Goal: Information Seeking & Learning: Learn about a topic

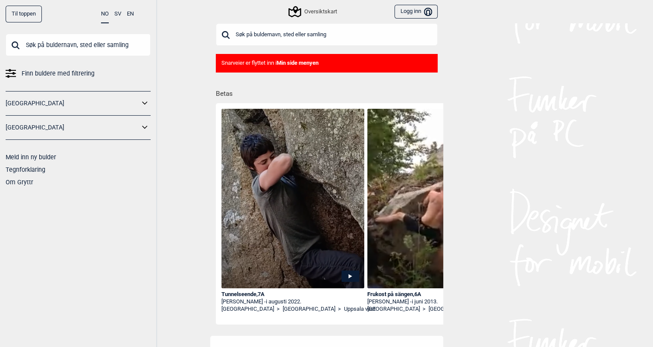
click at [98, 103] on link "[GEOGRAPHIC_DATA]" at bounding box center [73, 103] width 134 height 13
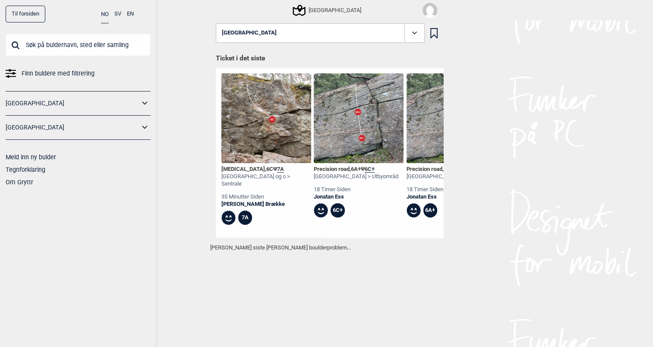
click at [144, 103] on icon at bounding box center [144, 102] width 5 height 3
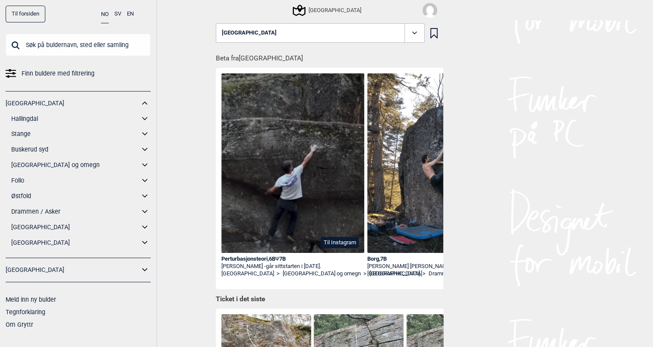
click at [145, 117] on icon at bounding box center [144, 119] width 11 height 13
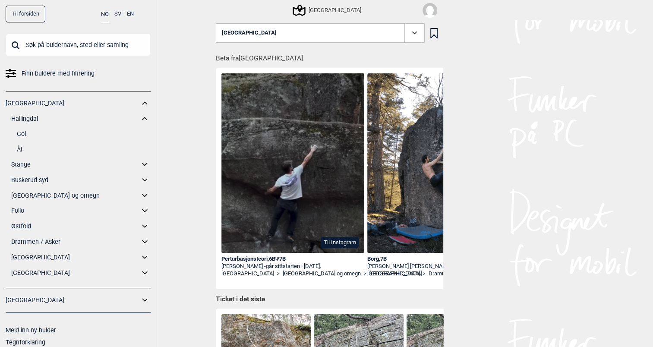
click at [20, 148] on link "Ål" at bounding box center [84, 149] width 134 height 13
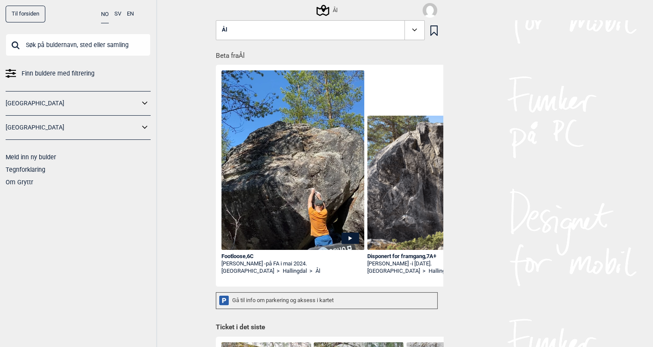
click at [306, 36] on button "Ål" at bounding box center [320, 30] width 209 height 20
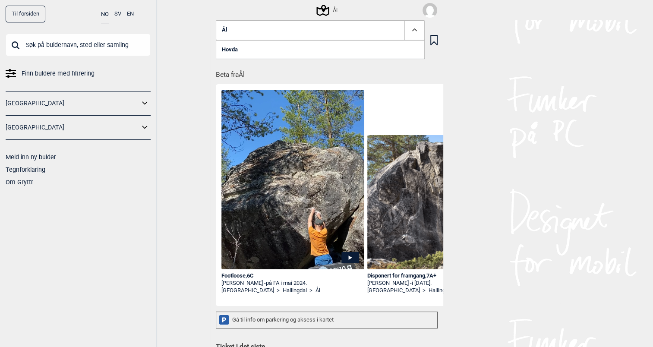
click at [236, 48] on link "Hovda" at bounding box center [320, 49] width 209 height 19
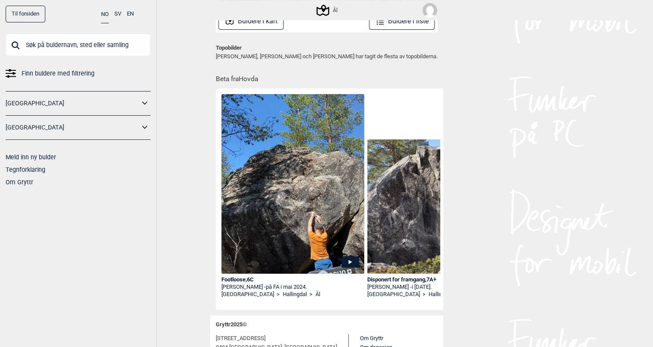
scroll to position [30, 0]
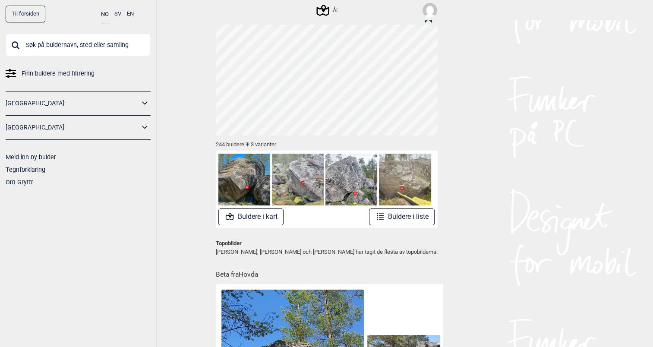
click at [404, 217] on button "Buldere i liste" at bounding box center [402, 216] width 66 height 17
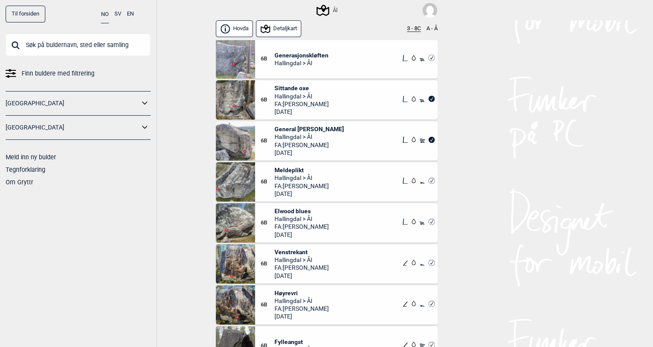
scroll to position [7230, 0]
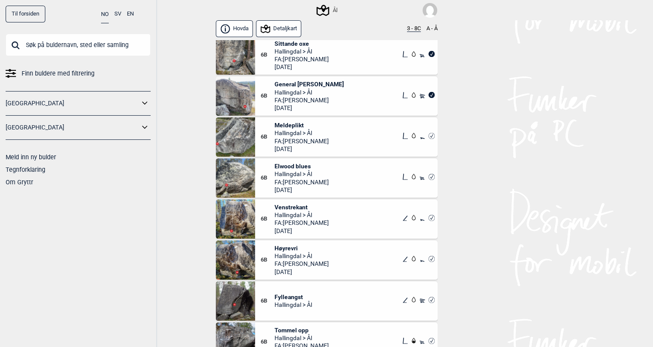
click at [234, 138] on img at bounding box center [235, 136] width 39 height 39
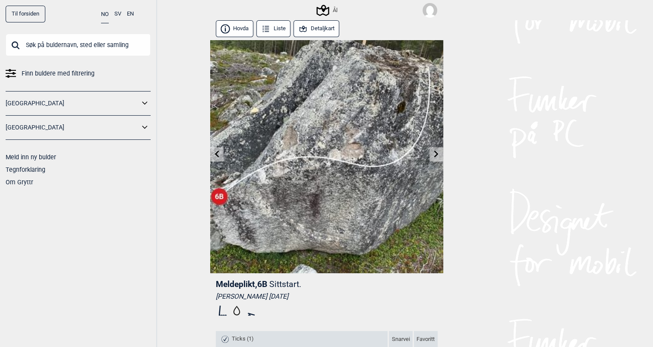
click at [275, 28] on button "Liste" at bounding box center [273, 28] width 35 height 17
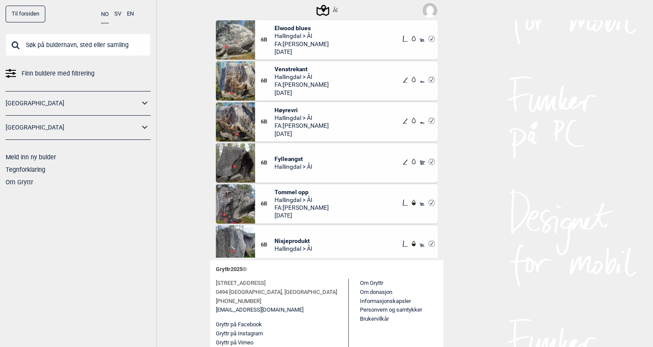
scroll to position [7259, 0]
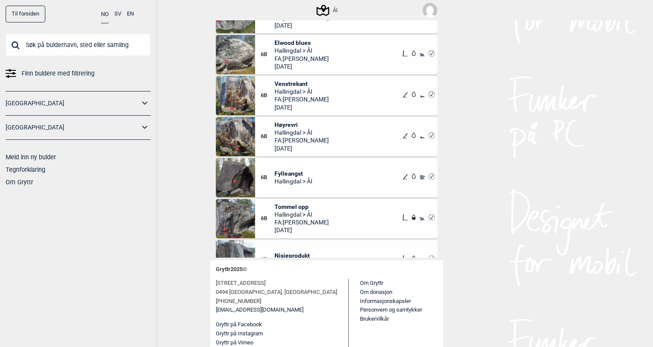
click at [287, 78] on div "6B Venstrekant Hallingdal > Ål FA: [PERSON_NAME] [DATE]" at bounding box center [346, 95] width 182 height 39
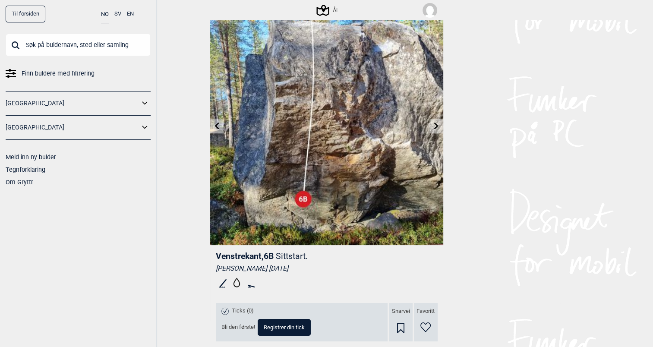
scroll to position [43, 0]
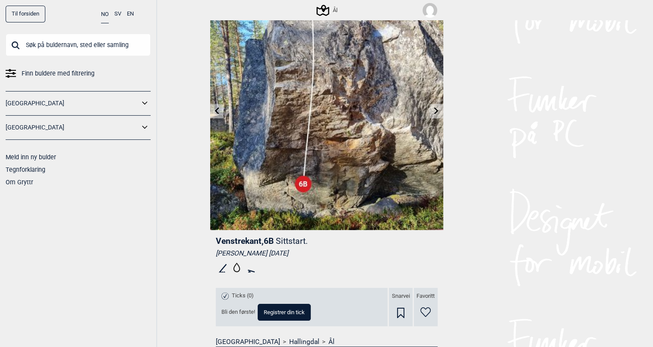
click at [434, 110] on icon at bounding box center [436, 110] width 7 height 7
